Goal: Information Seeking & Learning: Learn about a topic

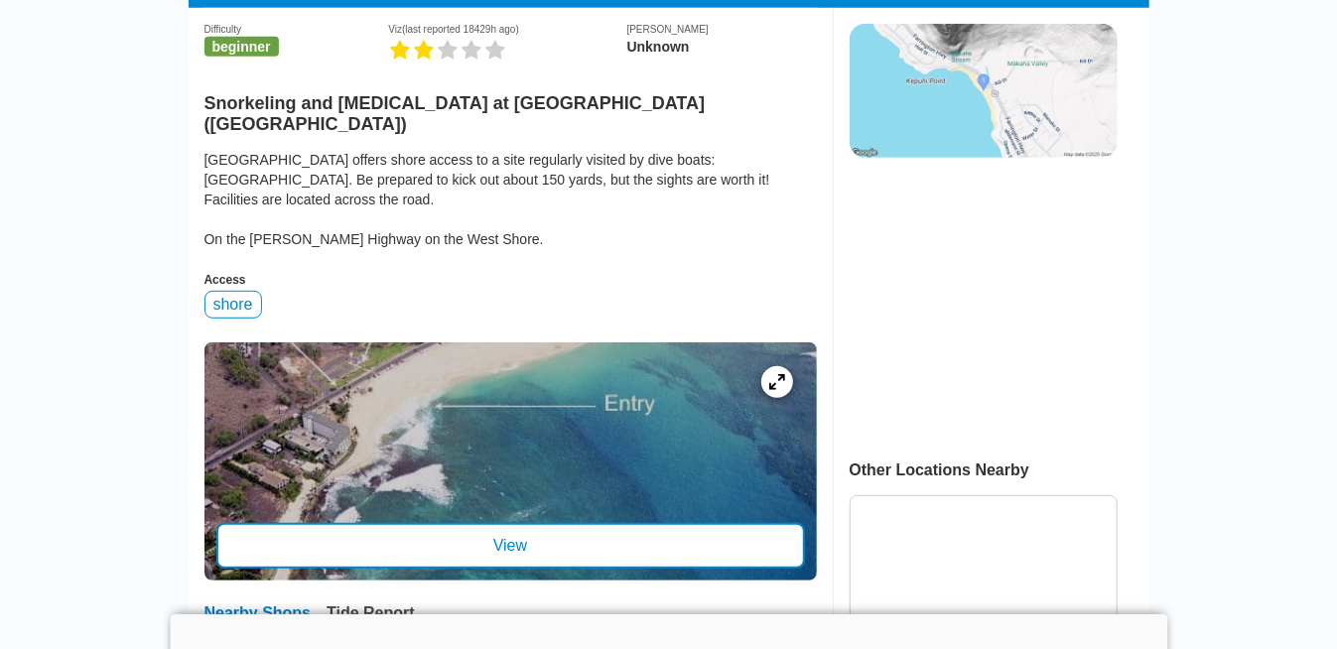
scroll to position [596, 0]
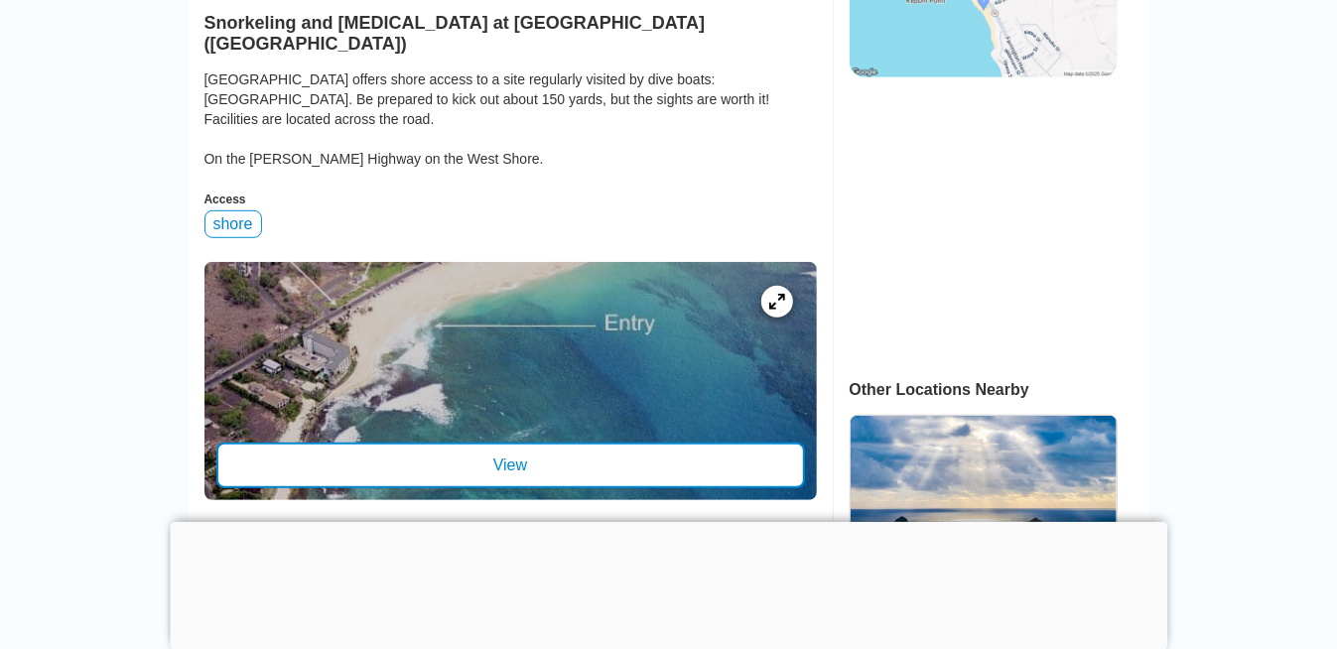
click at [679, 443] on div "View" at bounding box center [510, 466] width 589 height 46
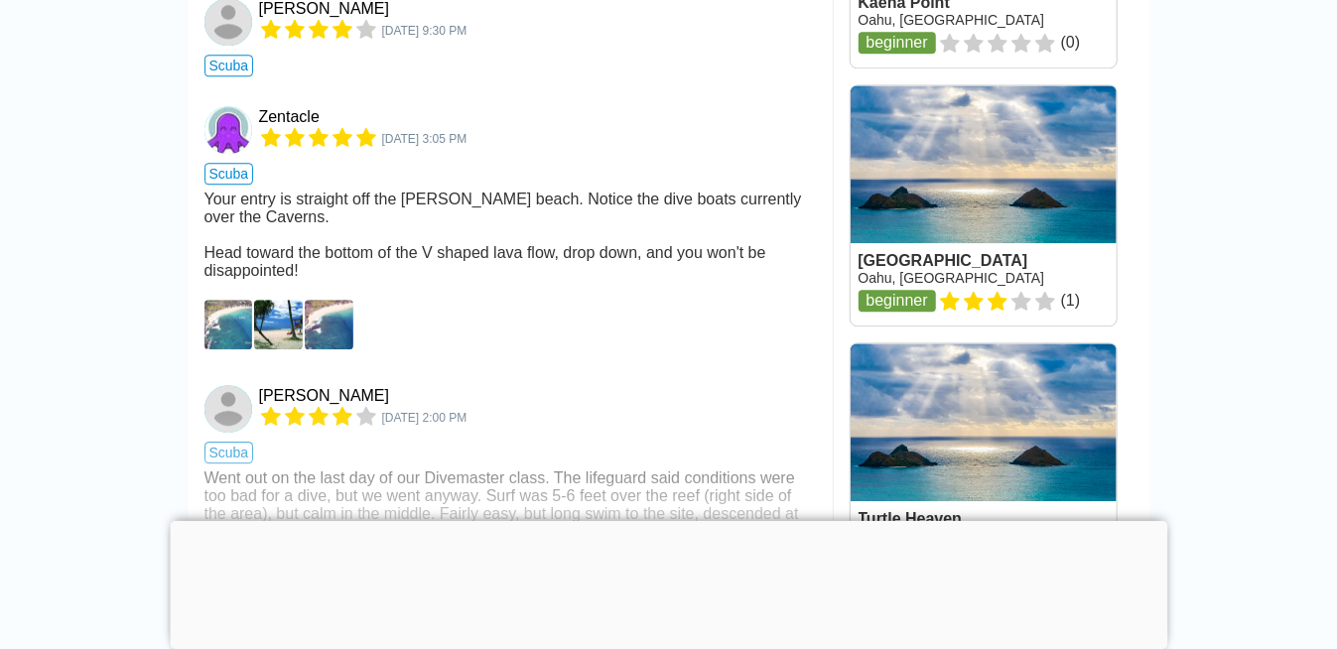
scroll to position [2780, 0]
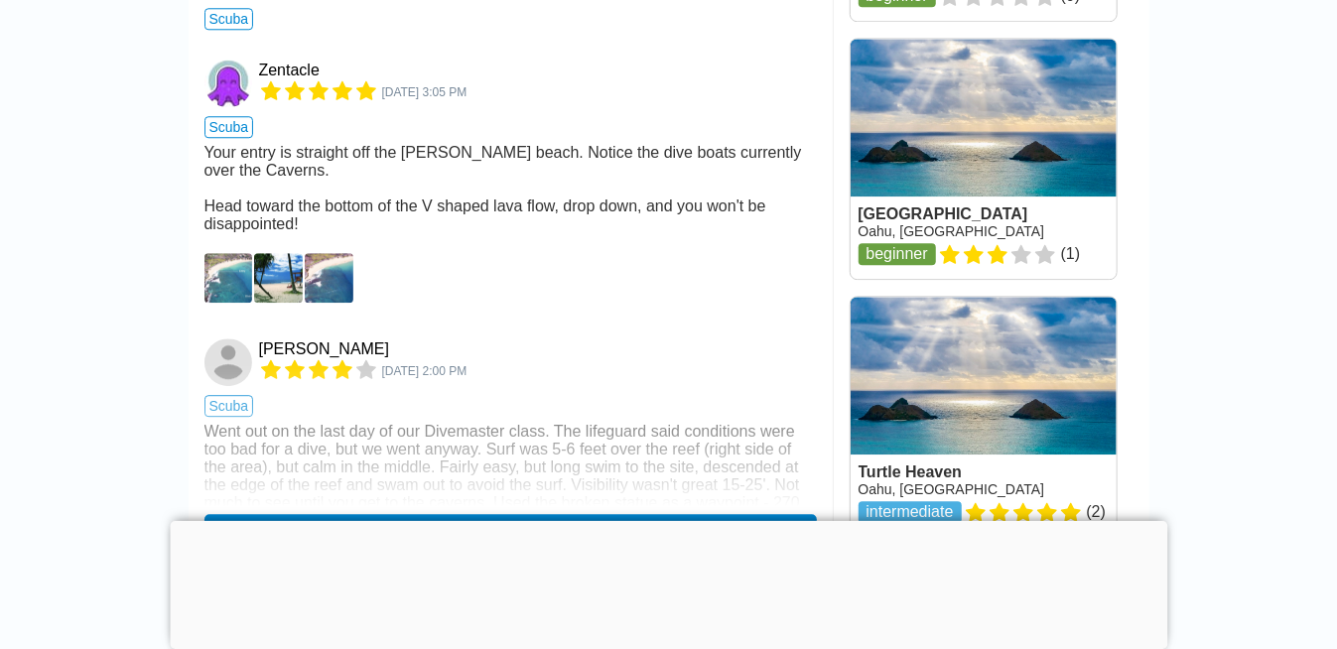
click at [248, 303] on img at bounding box center [229, 278] width 49 height 50
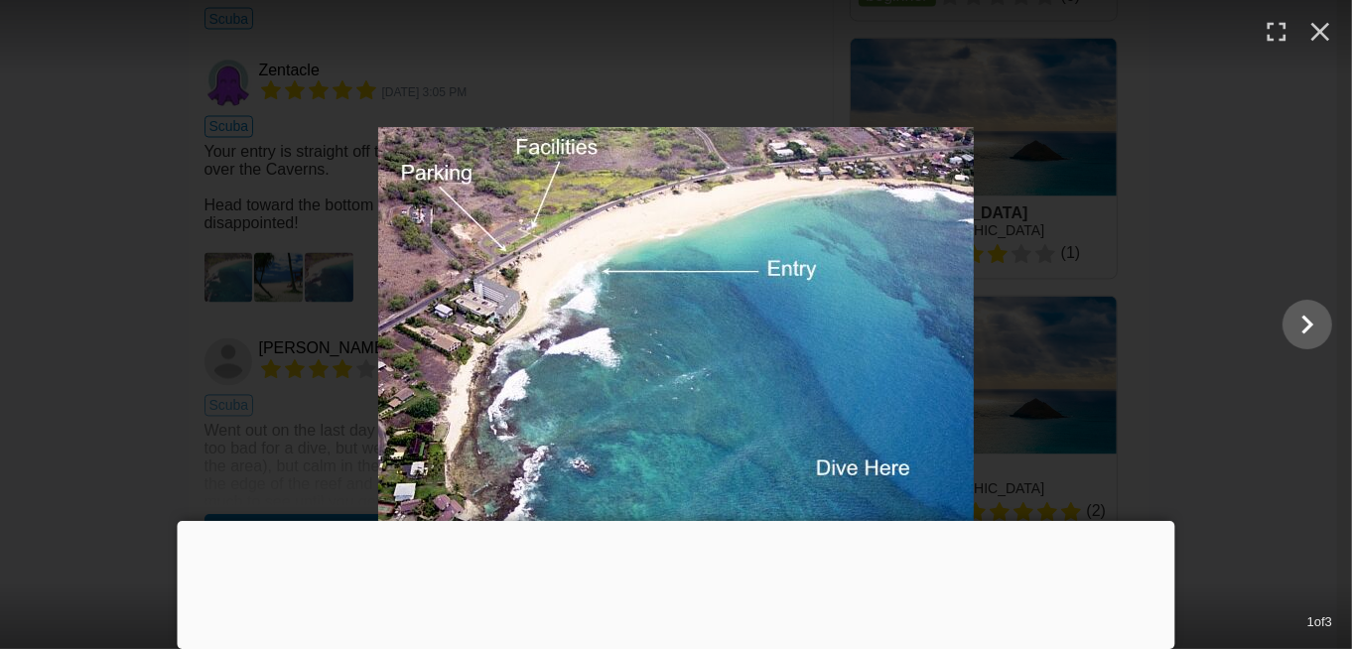
click at [311, 309] on div at bounding box center [676, 325] width 1352 height 396
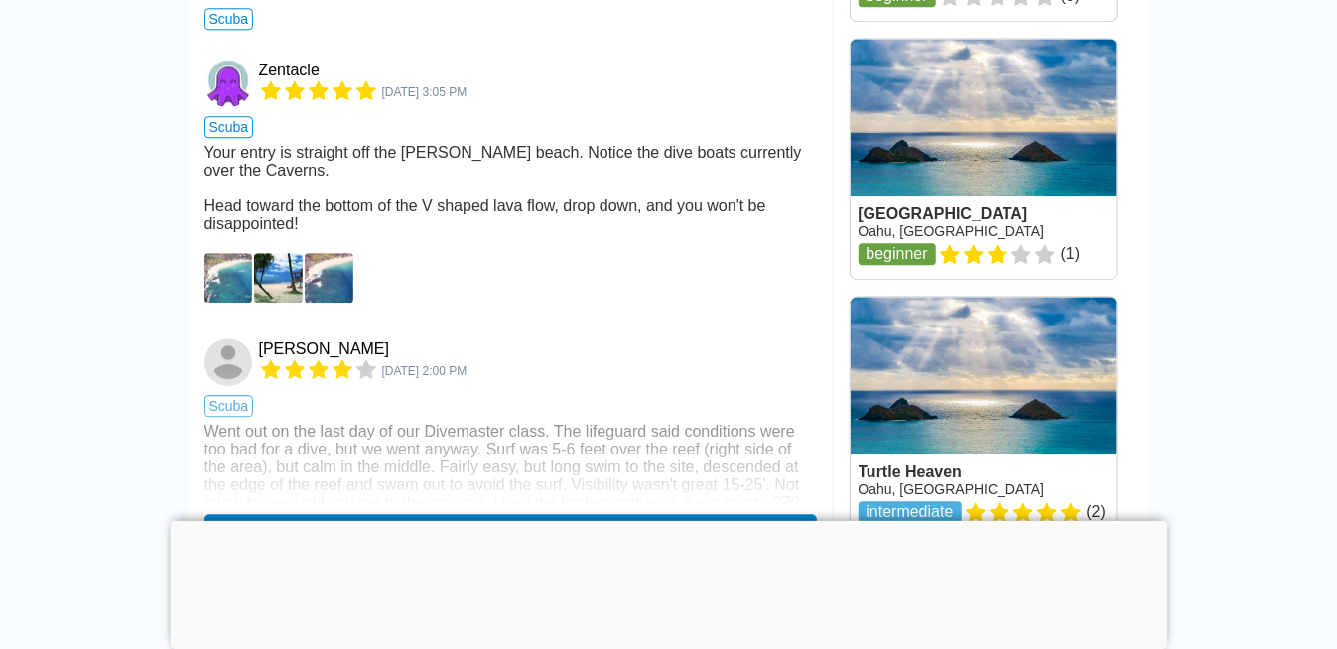
click at [342, 303] on img at bounding box center [329, 278] width 49 height 50
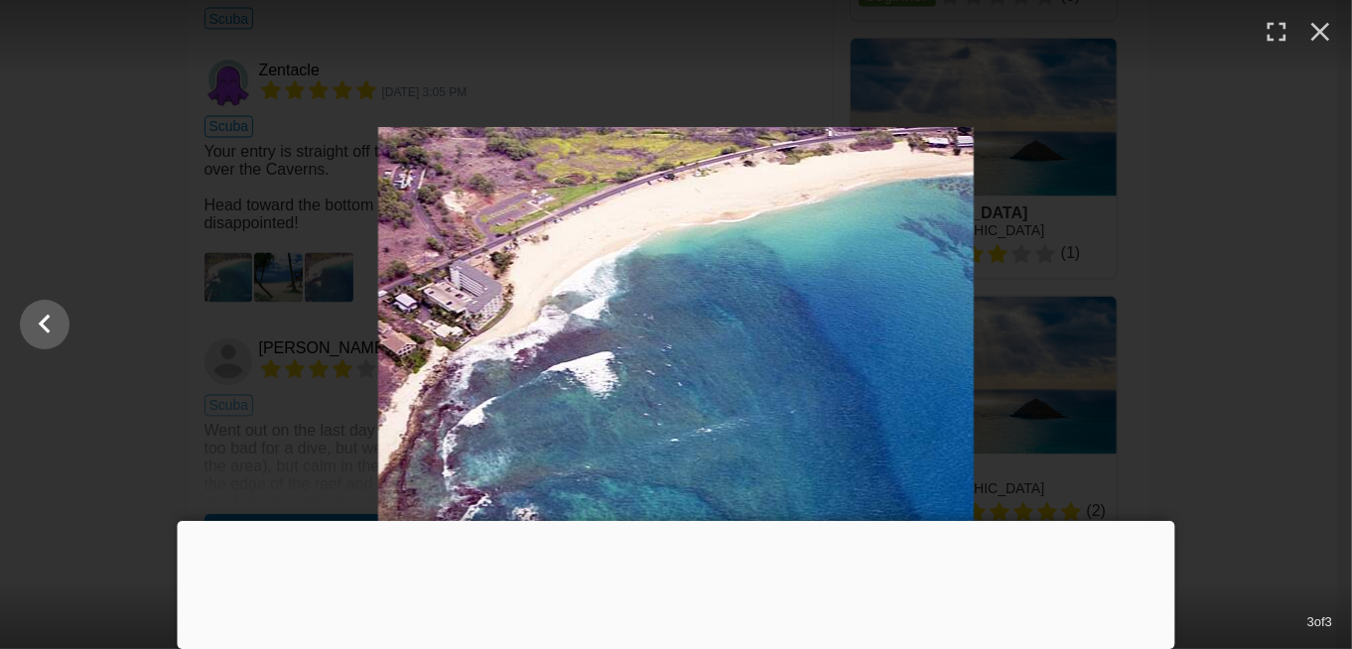
click at [1057, 380] on div at bounding box center [676, 325] width 1352 height 396
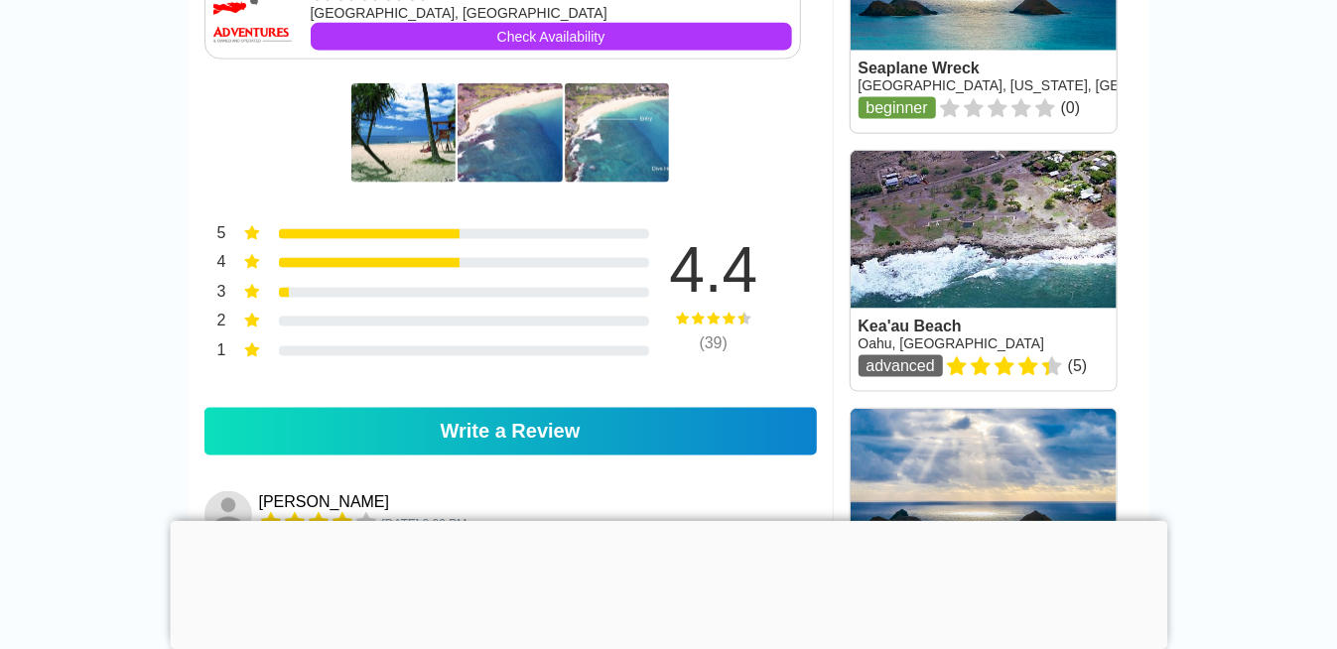
scroll to position [1688, 0]
